Goal: Communication & Community: Connect with others

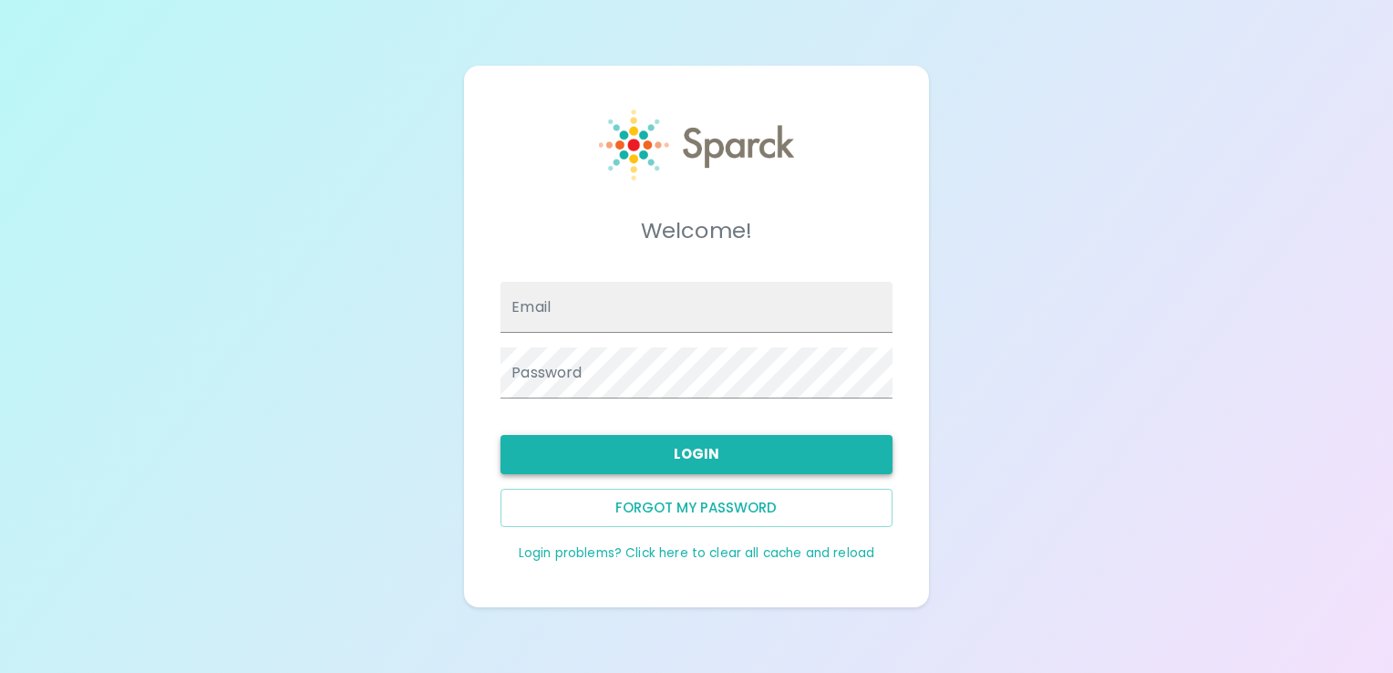
type input "[EMAIL_ADDRESS][DOMAIN_NAME]"
click at [701, 457] on button "Login" at bounding box center [695, 454] width 391 height 38
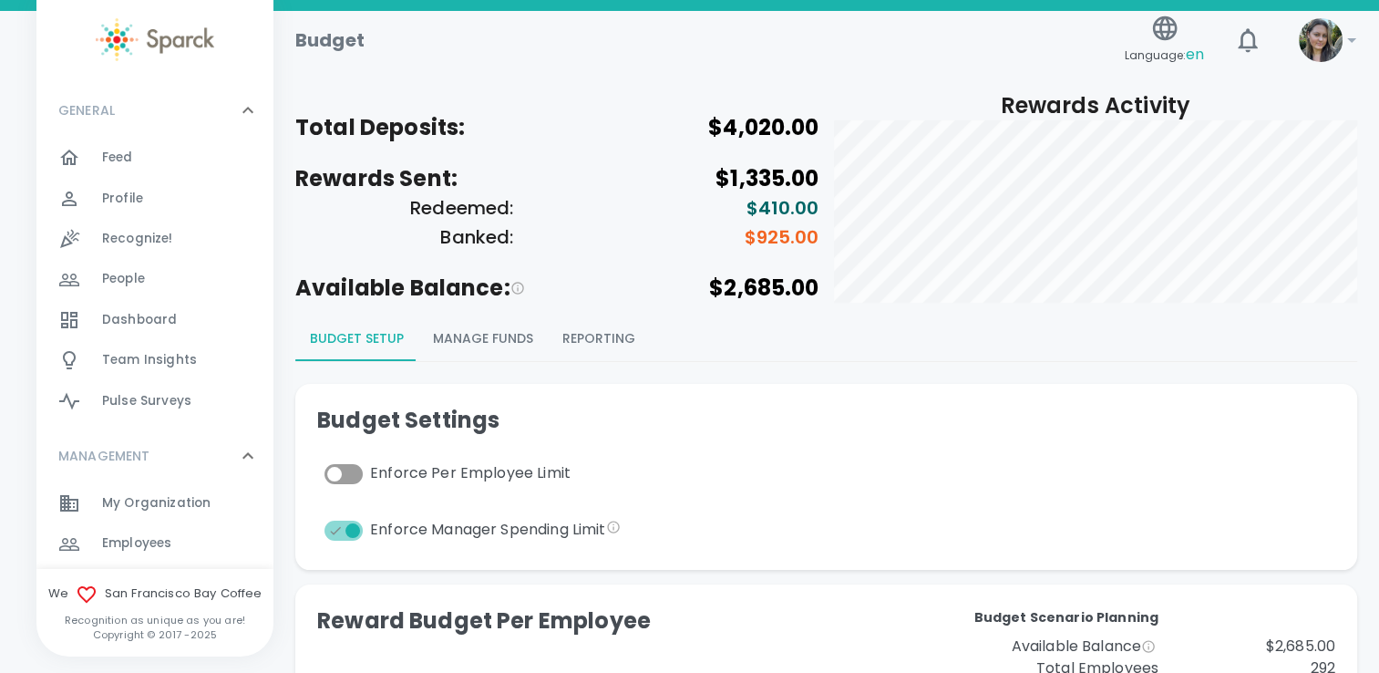
click at [576, 337] on button "Reporting" at bounding box center [599, 339] width 102 height 44
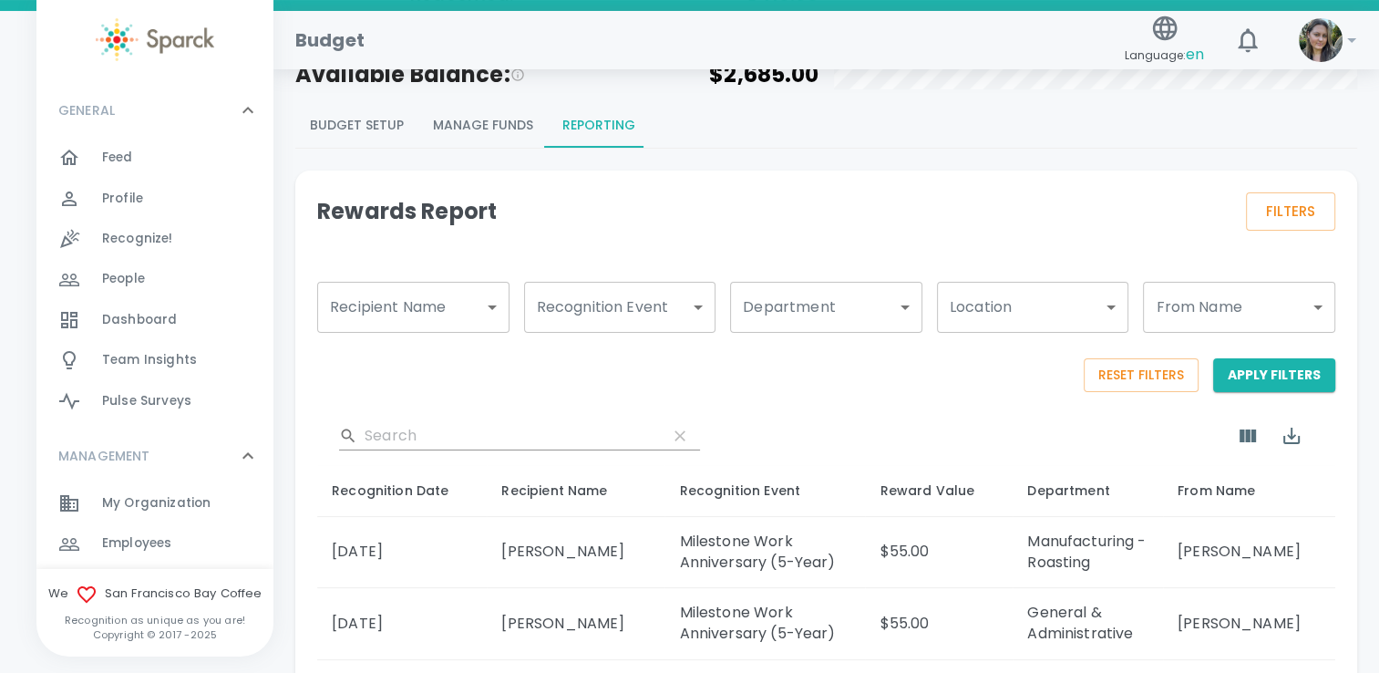
scroll to position [182, 0]
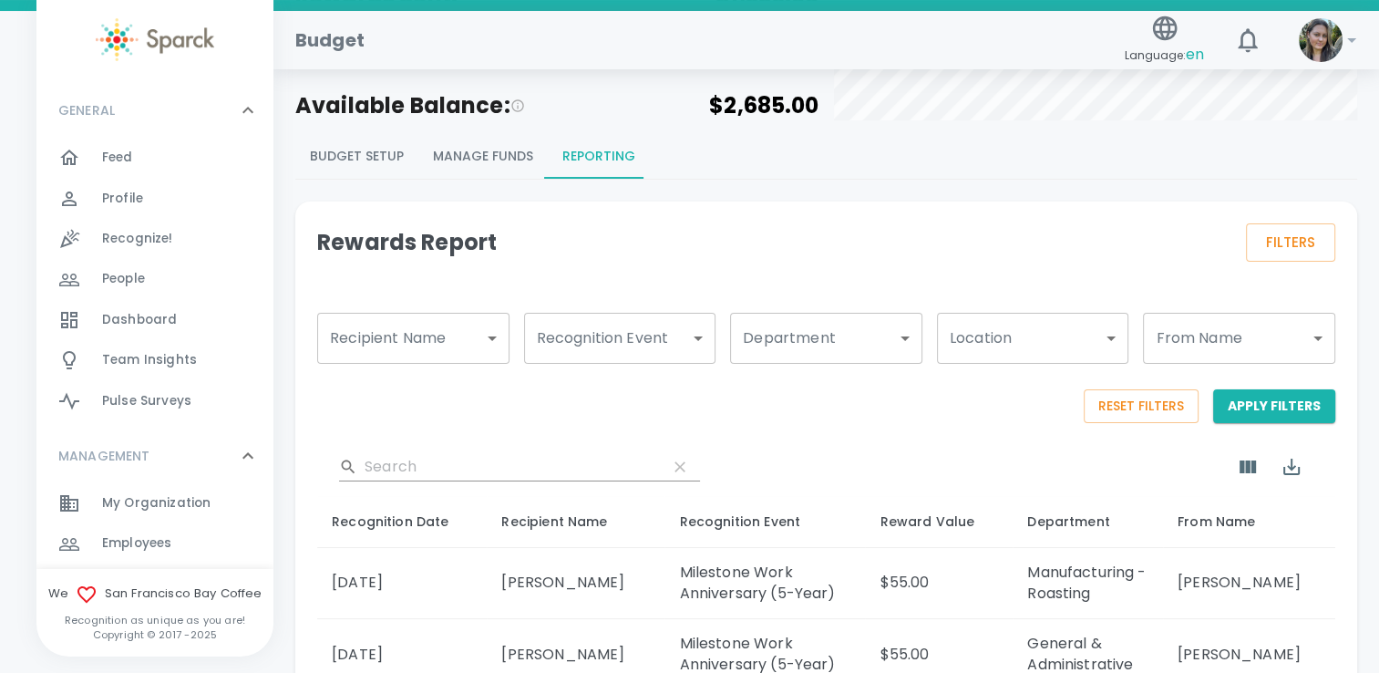
click at [144, 155] on div "Feed 0" at bounding box center [187, 158] width 171 height 26
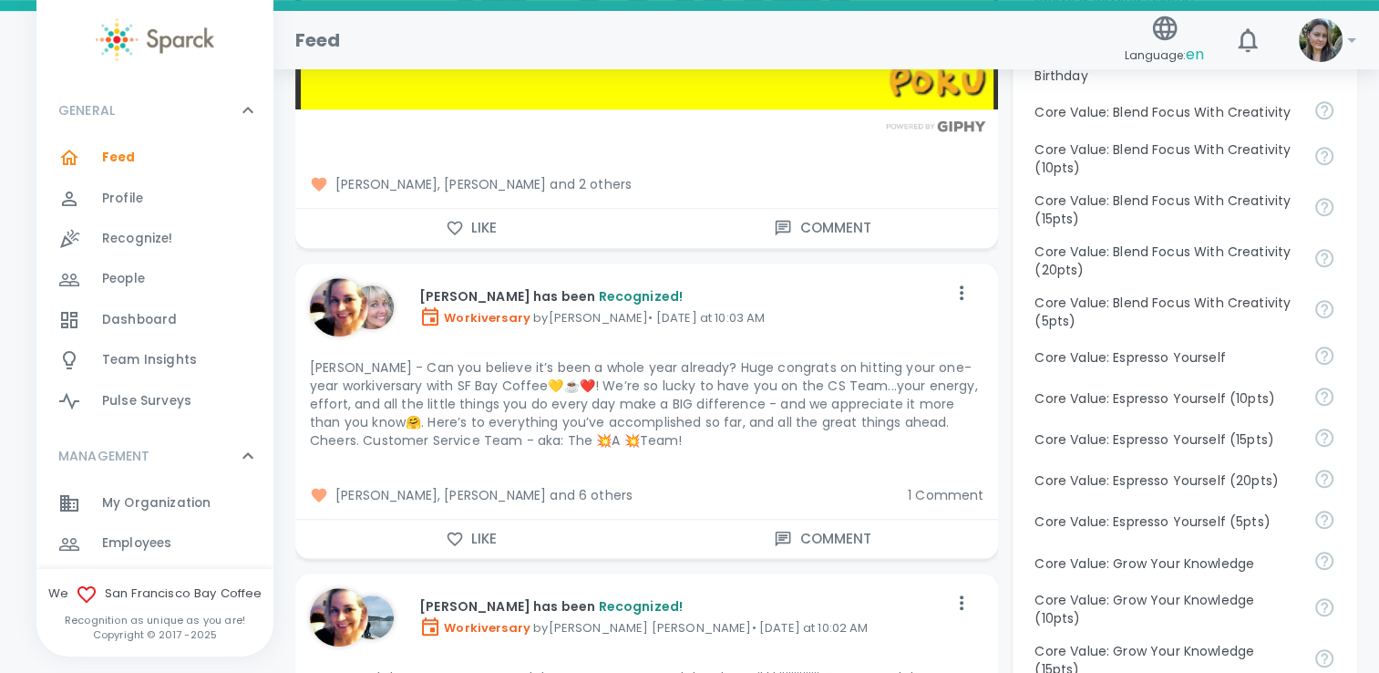
scroll to position [1185, 0]
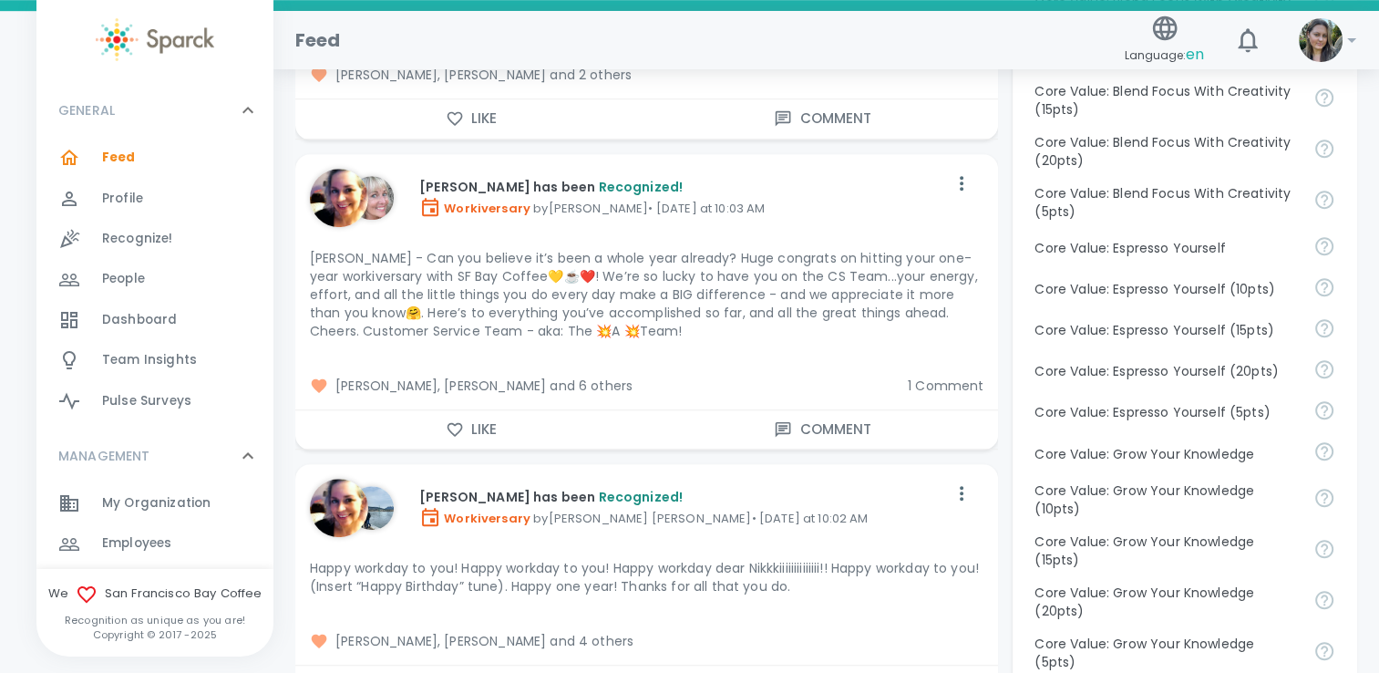
click at [917, 373] on div "1 Comment" at bounding box center [938, 378] width 90 height 33
click at [510, 424] on button "Like" at bounding box center [471, 429] width 352 height 38
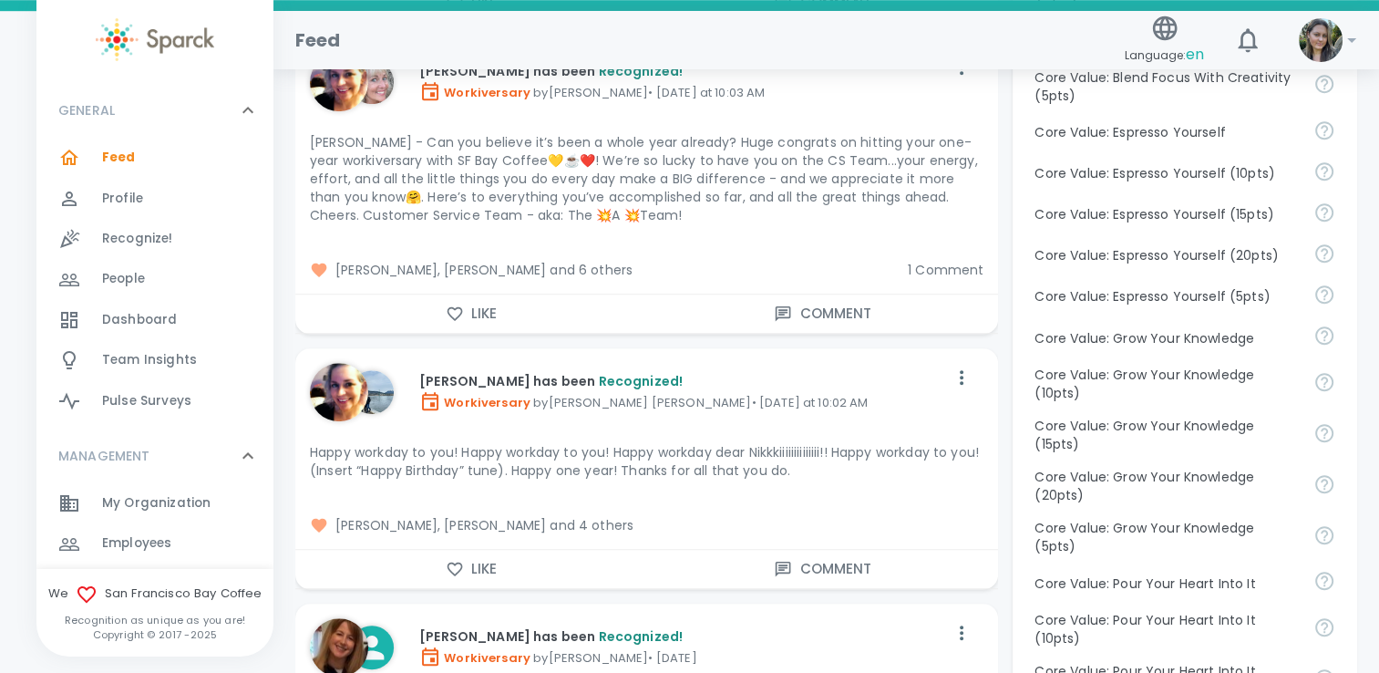
scroll to position [1458, 0]
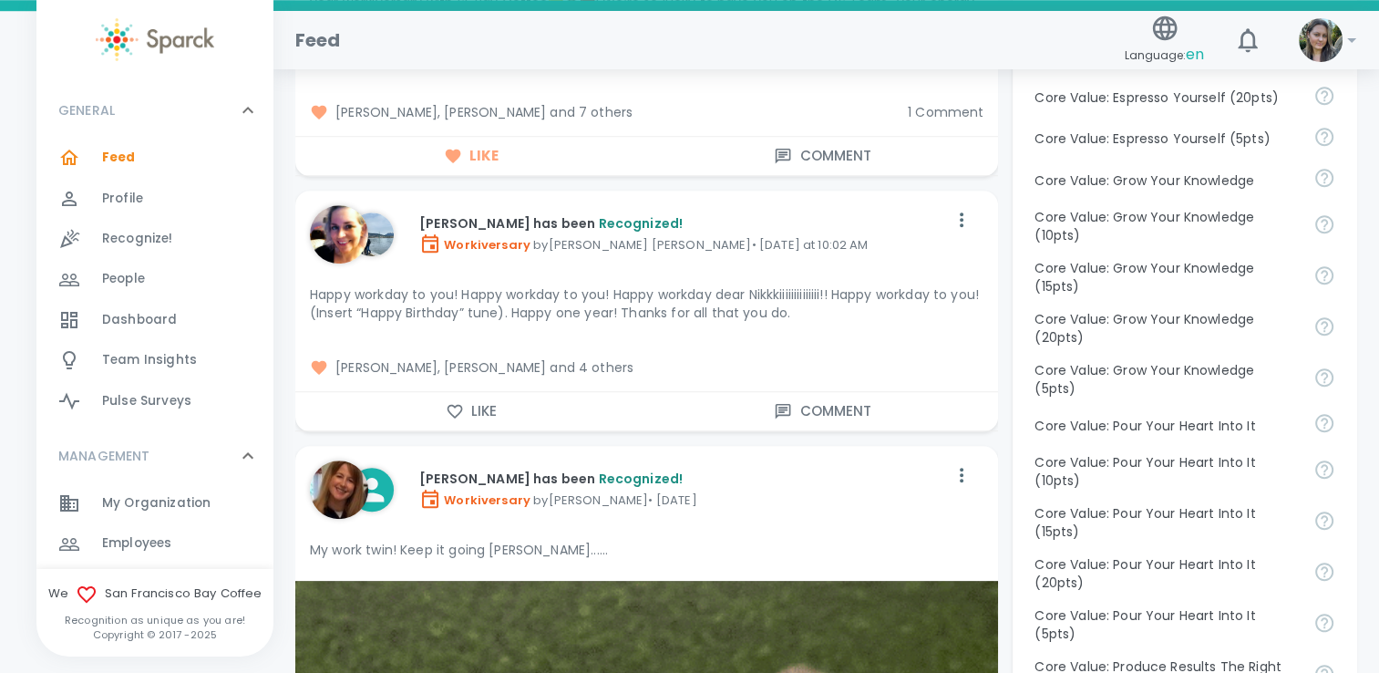
click at [492, 425] on button "Like" at bounding box center [471, 411] width 352 height 38
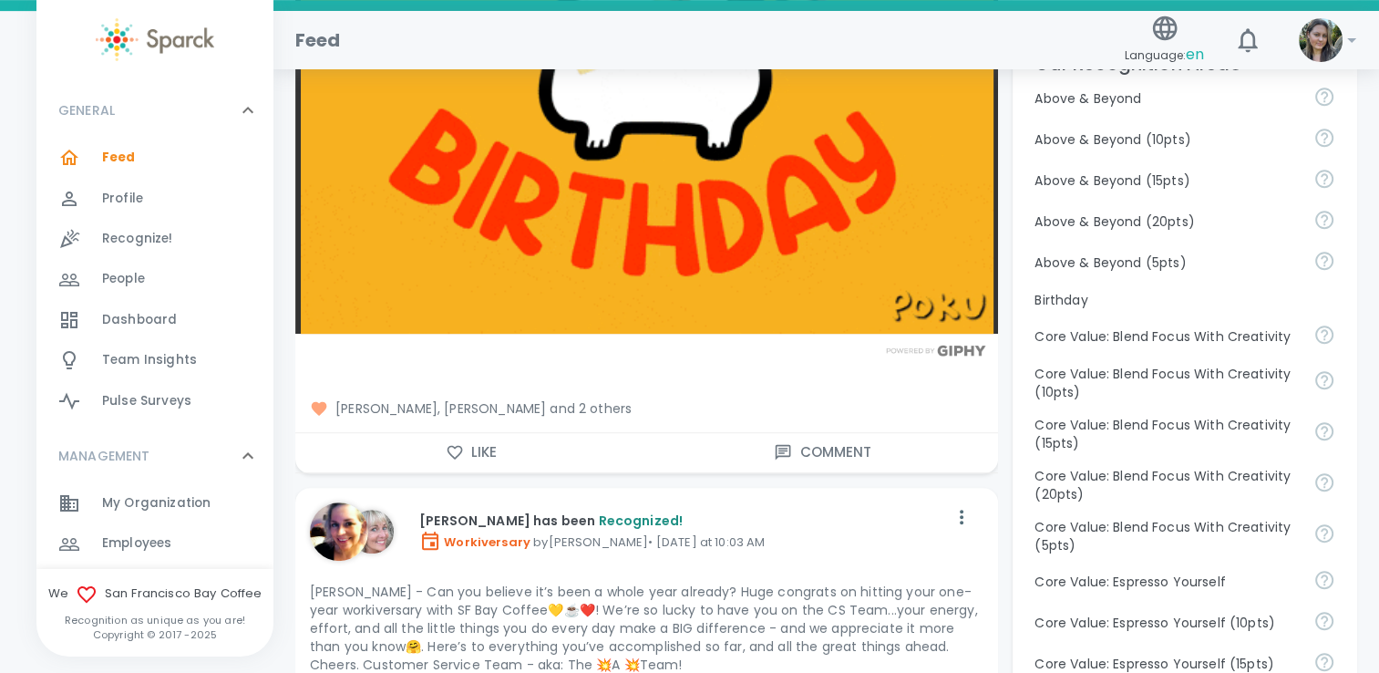
scroll to position [820, 0]
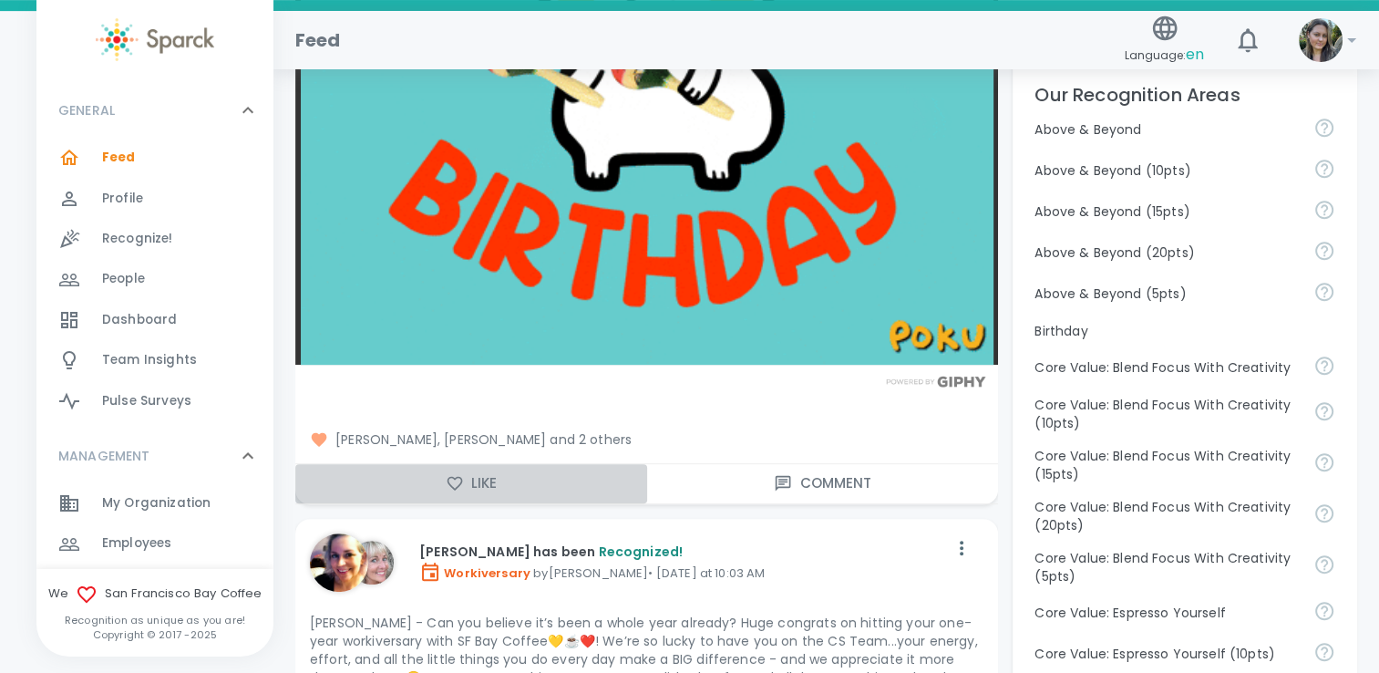
drag, startPoint x: 470, startPoint y: 482, endPoint x: 509, endPoint y: 434, distance: 62.2
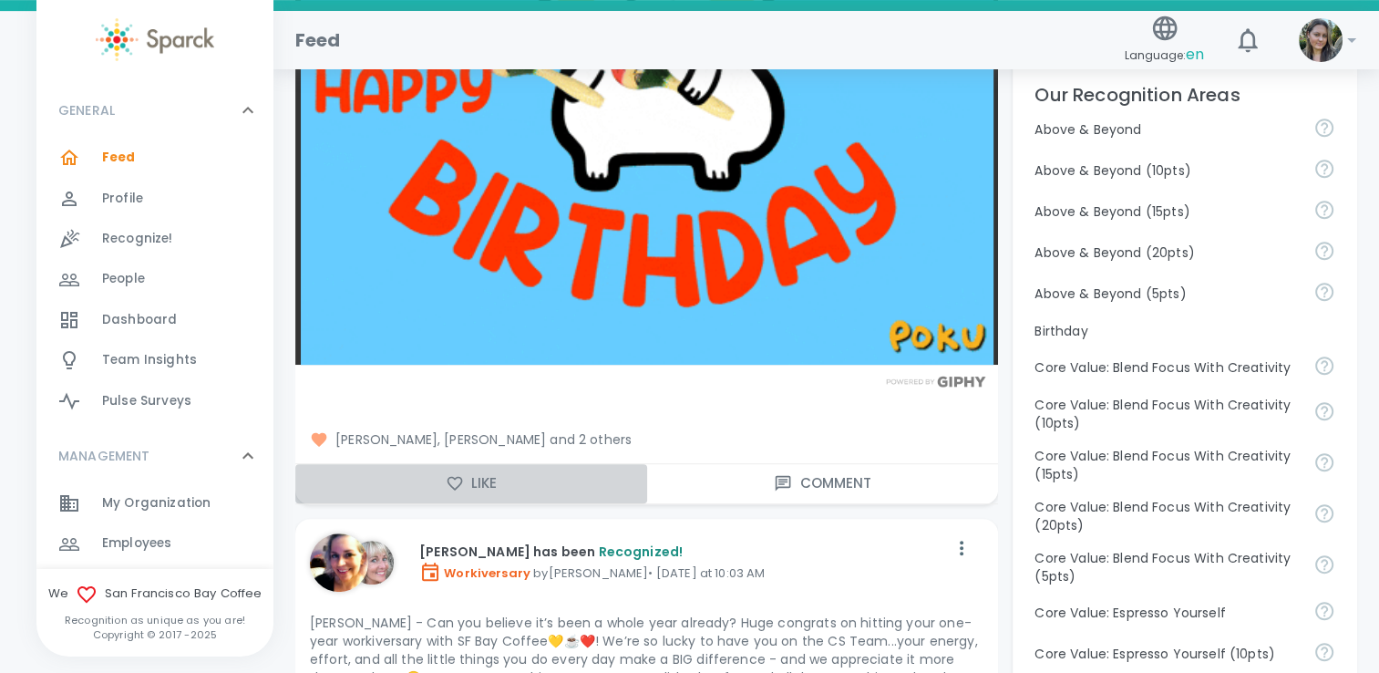
click at [471, 482] on button "Like" at bounding box center [471, 483] width 352 height 38
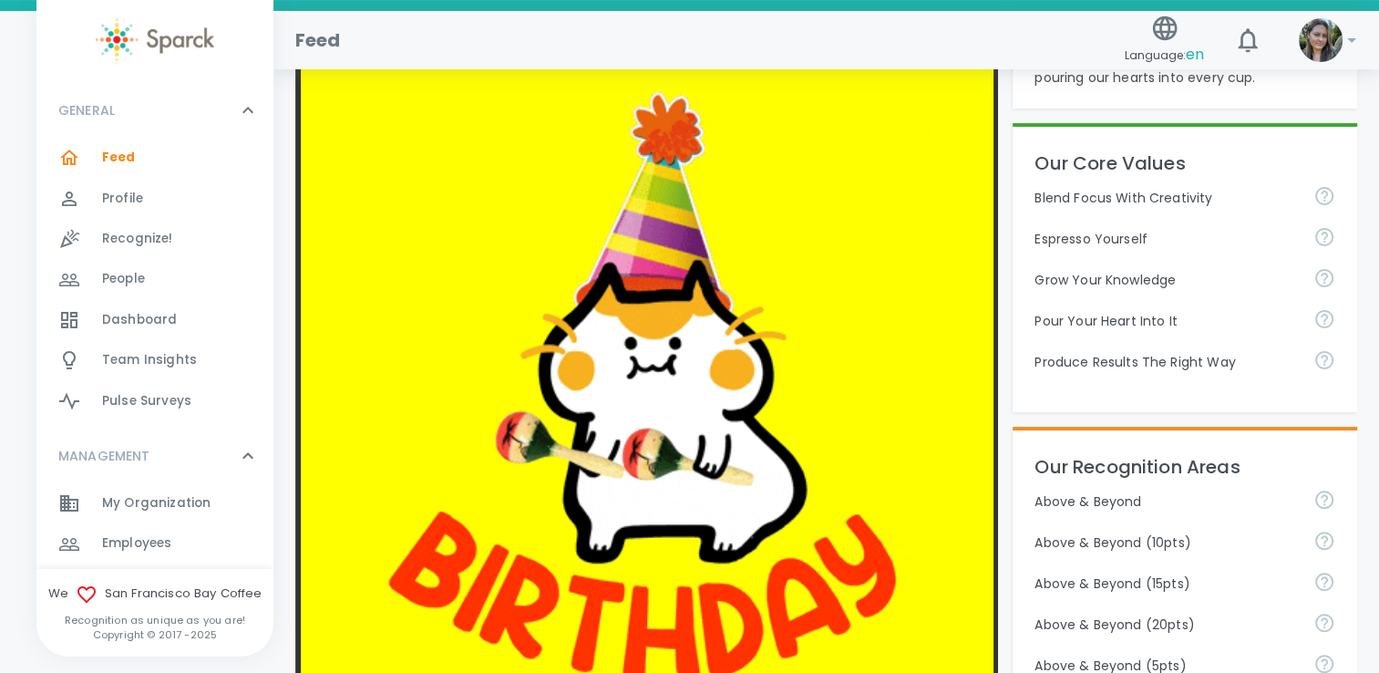
scroll to position [456, 0]
